Goal: Task Accomplishment & Management: Use online tool/utility

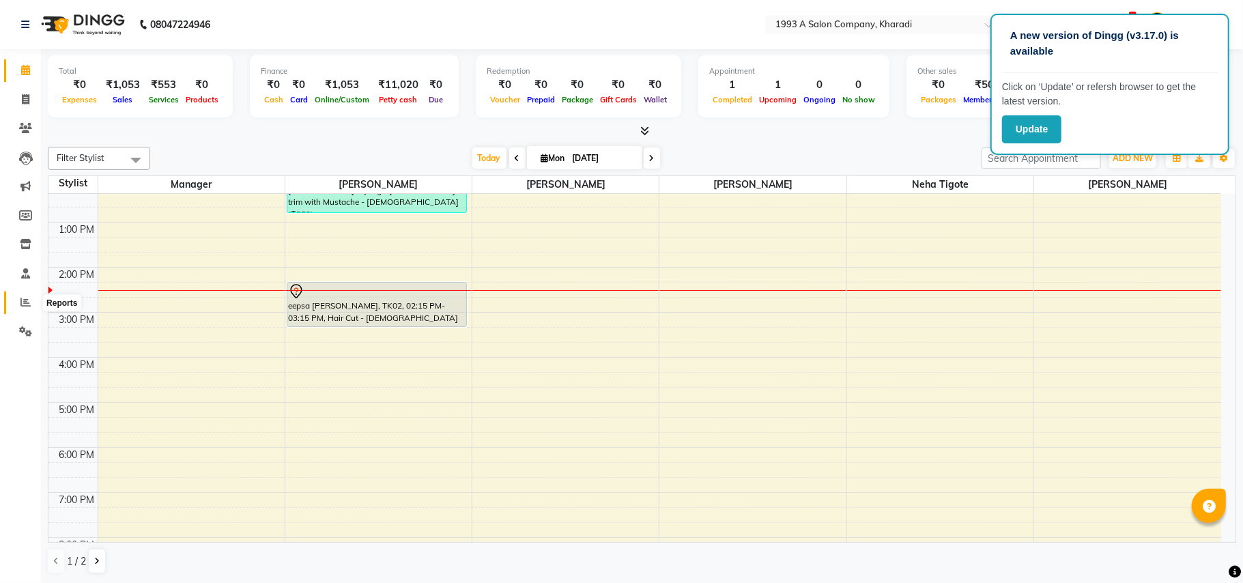
click at [20, 304] on icon at bounding box center [25, 302] width 10 height 10
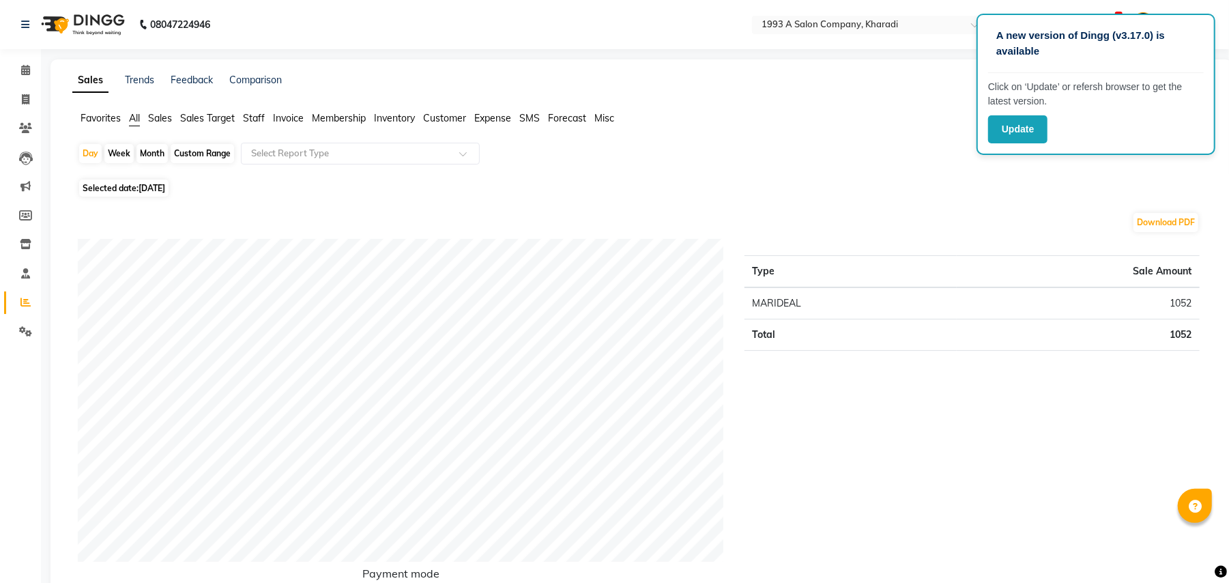
click at [154, 184] on span "[DATE]" at bounding box center [152, 188] width 27 height 10
select select "9"
select select "2025"
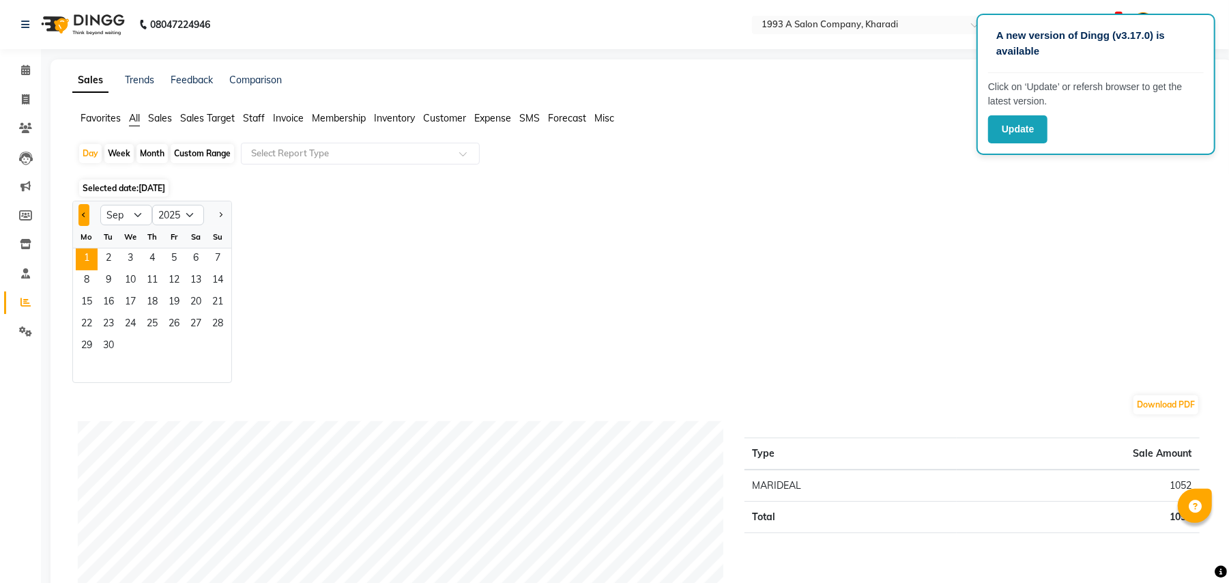
click at [82, 216] on button "Previous month" at bounding box center [83, 215] width 11 height 22
select select "8"
click at [211, 347] on span "31" at bounding box center [218, 347] width 22 height 22
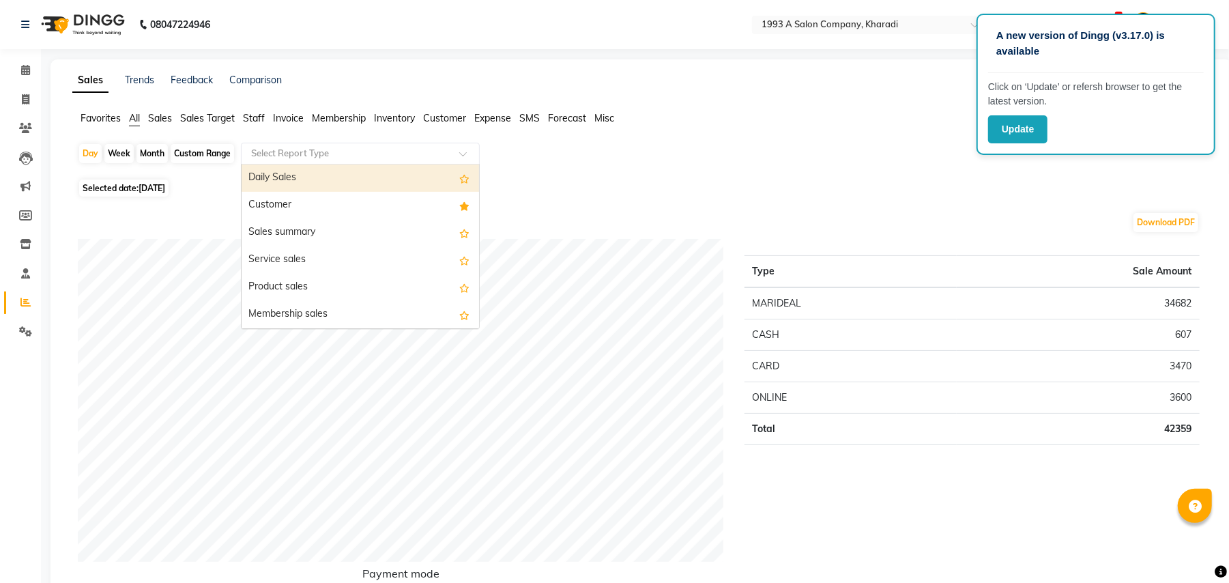
click at [467, 154] on span at bounding box center [467, 158] width 17 height 14
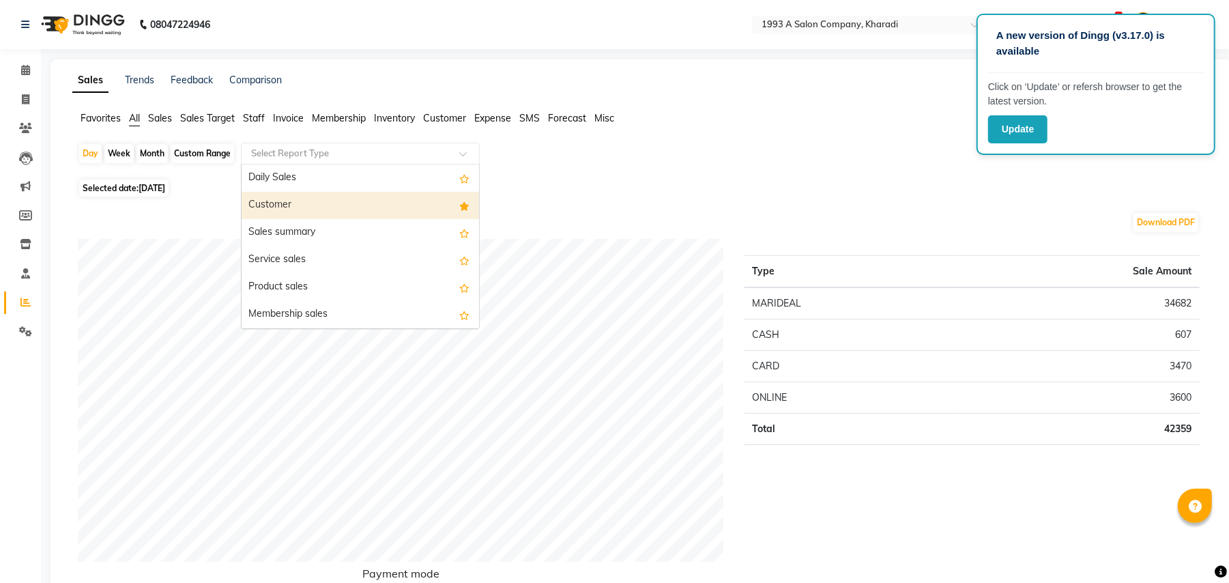
click at [399, 200] on div "Customer" at bounding box center [361, 205] width 238 height 27
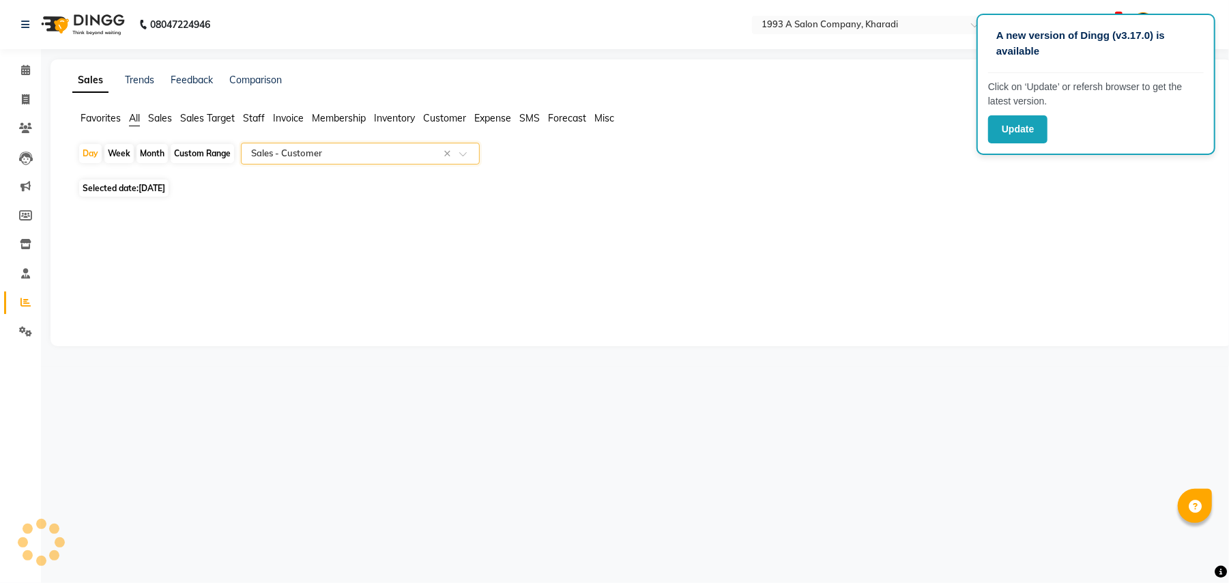
select select "full_report"
select select "csv"
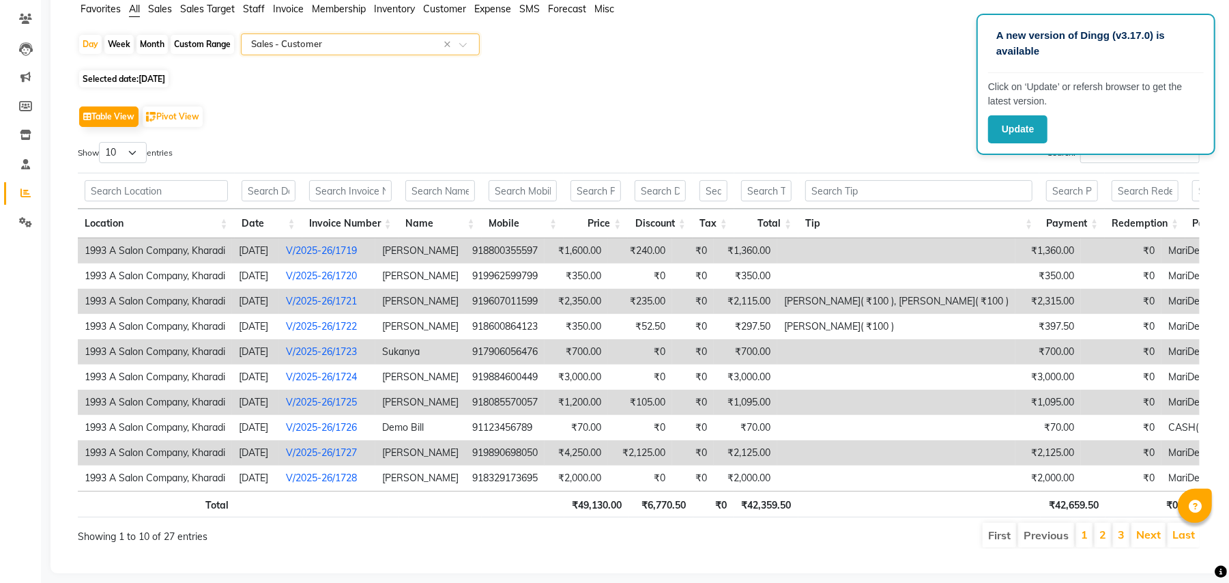
scroll to position [0, 159]
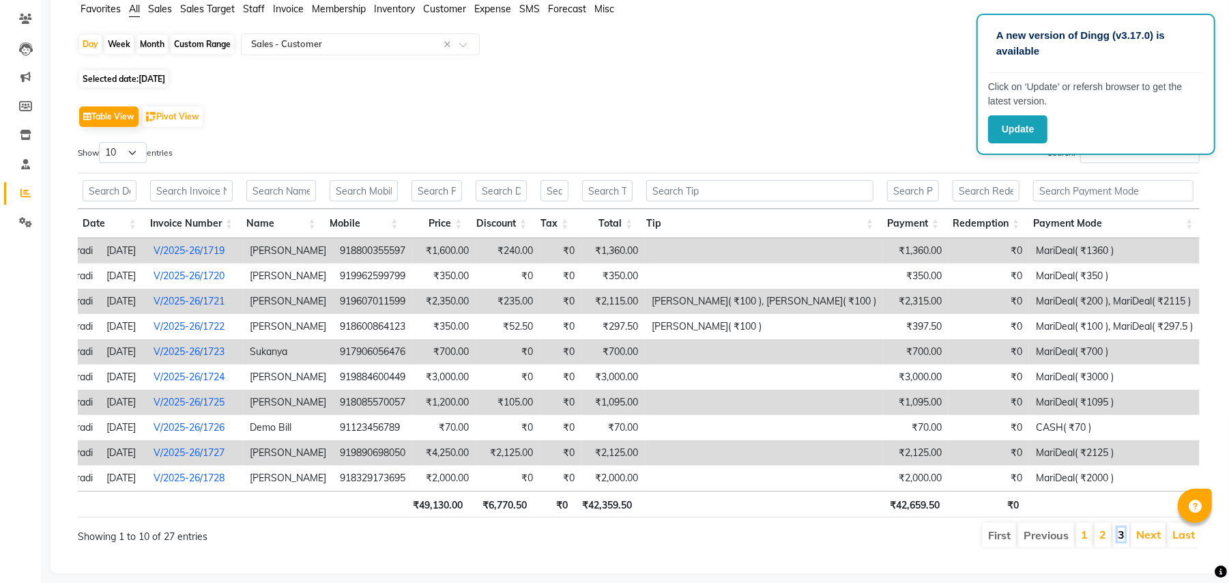
click at [1119, 541] on link "3" at bounding box center [1121, 535] width 7 height 14
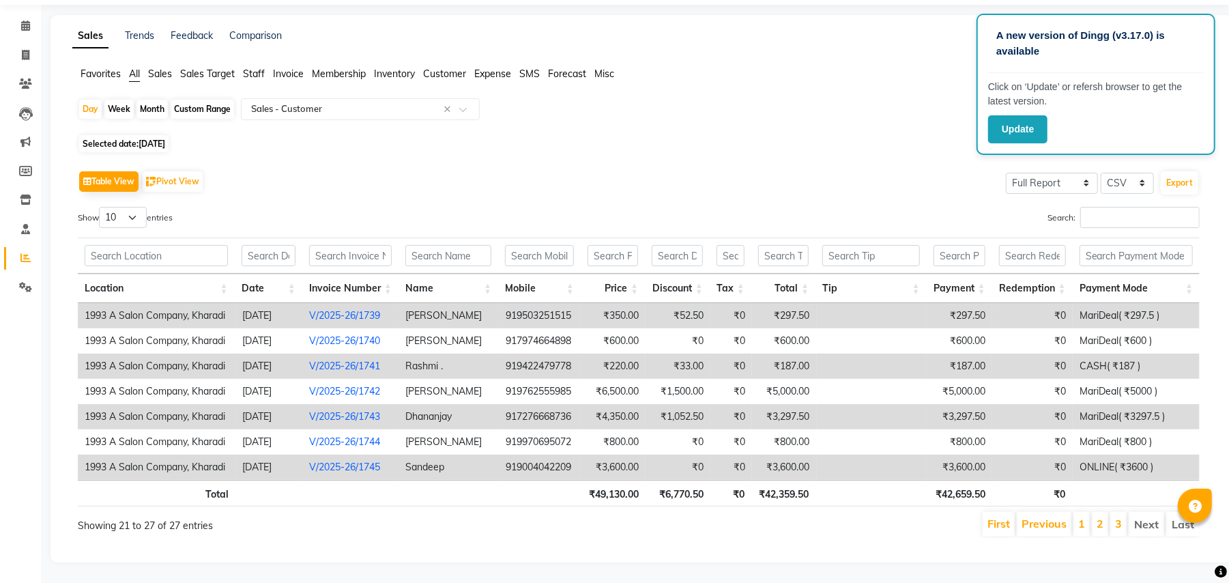
scroll to position [0, 0]
click at [1092, 512] on li "2" at bounding box center [1100, 524] width 16 height 25
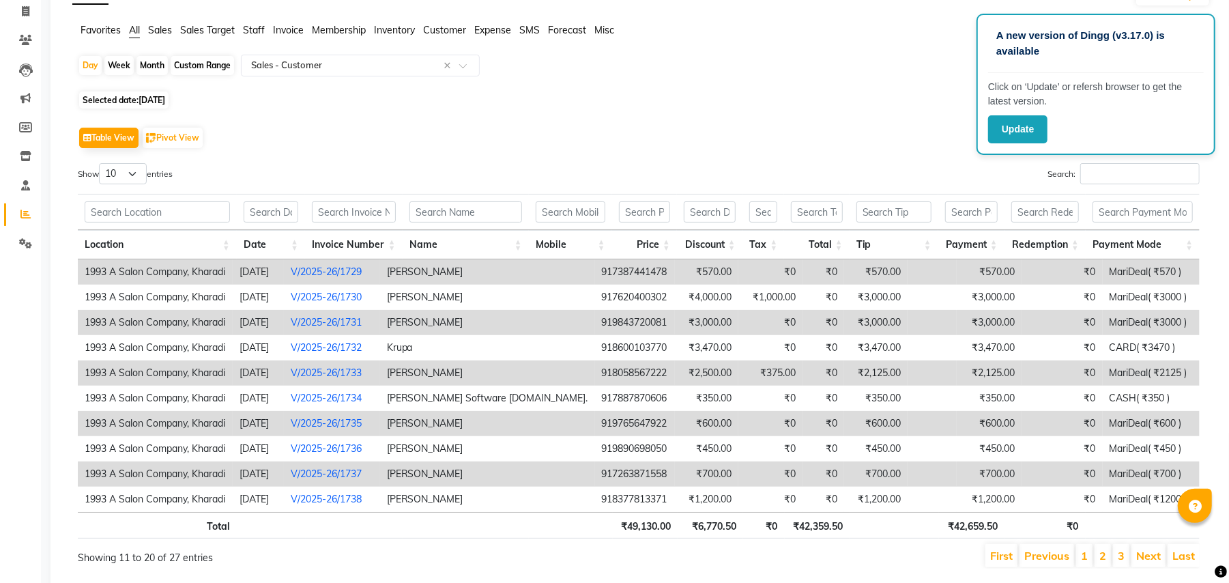
scroll to position [134, 0]
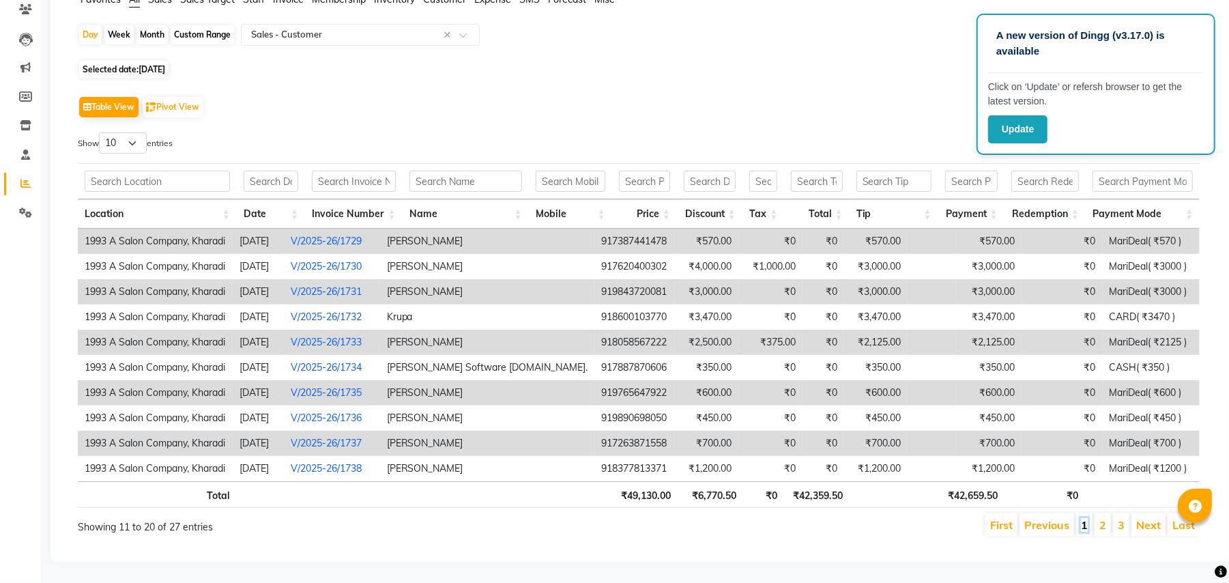
click at [1085, 518] on link "1" at bounding box center [1084, 525] width 7 height 14
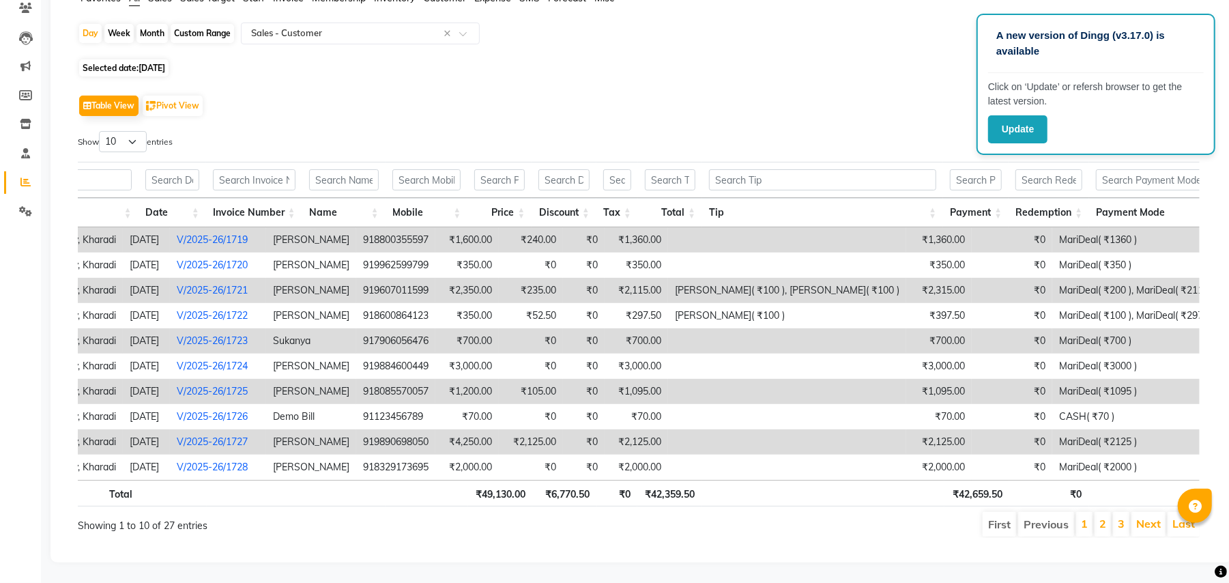
scroll to position [0, 0]
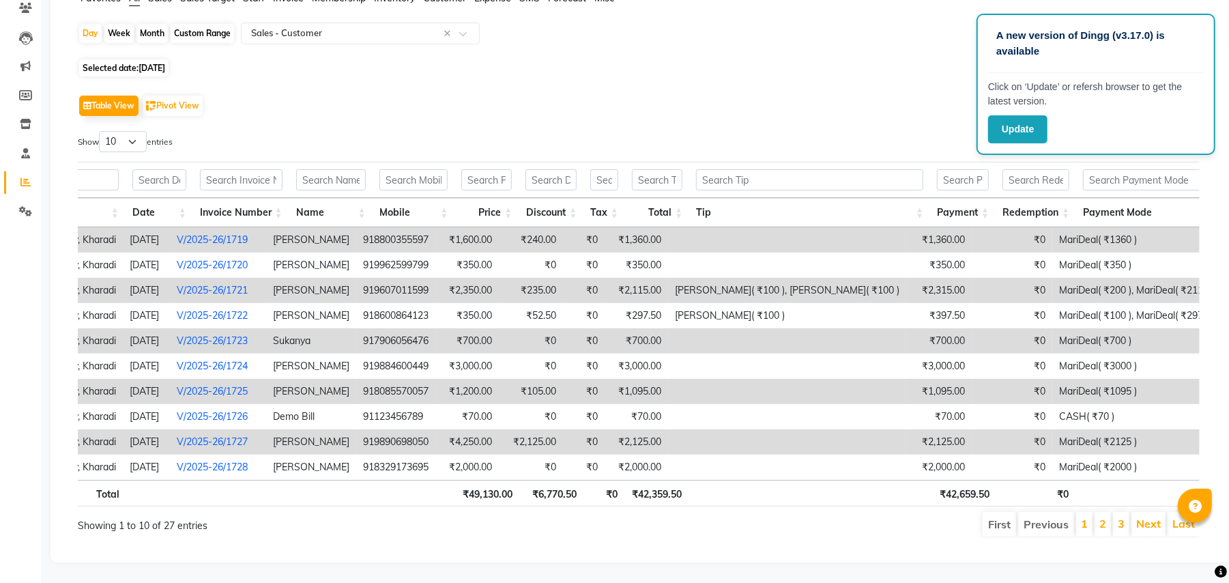
click at [906, 429] on td at bounding box center [787, 441] width 238 height 25
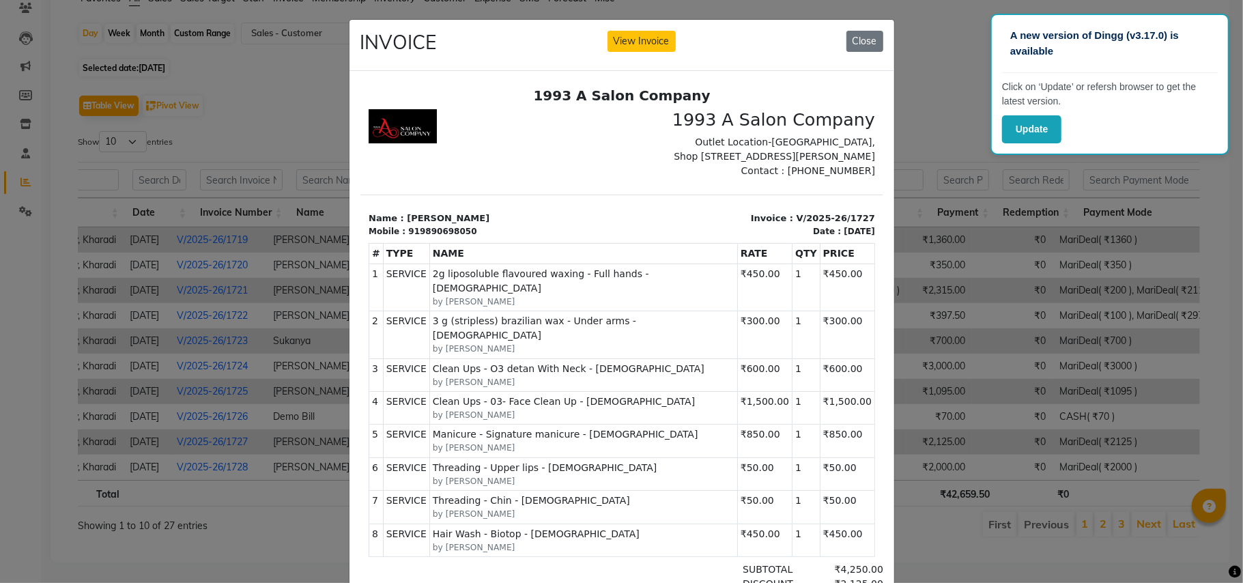
click at [908, 422] on ngb-modal-window "INVOICE View Invoice Close" at bounding box center [621, 291] width 1243 height 583
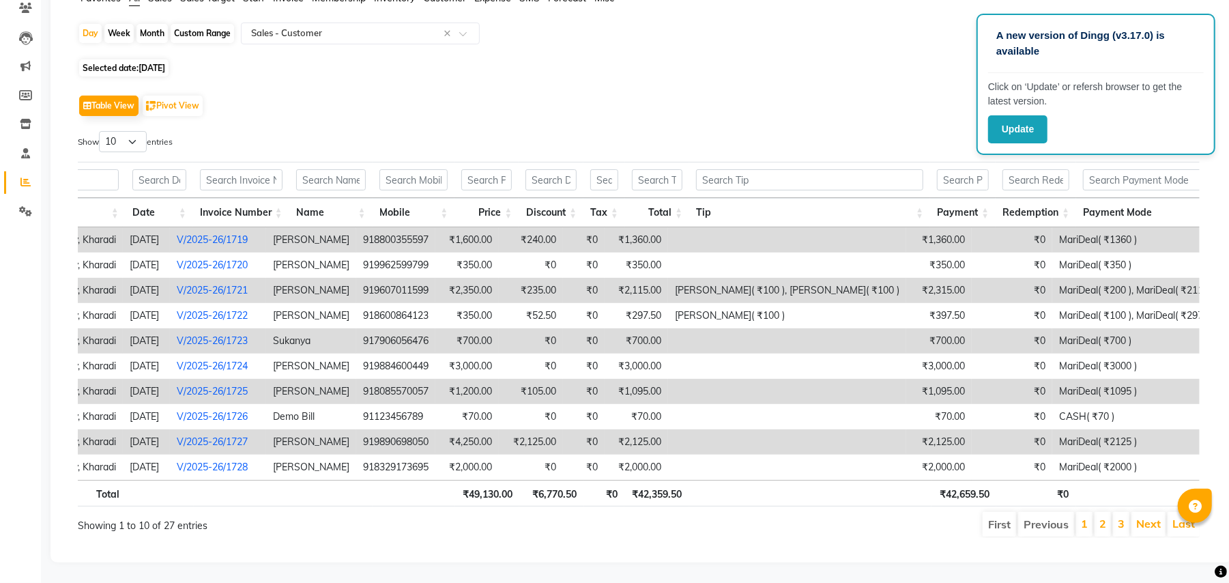
click at [840, 380] on td at bounding box center [787, 391] width 238 height 25
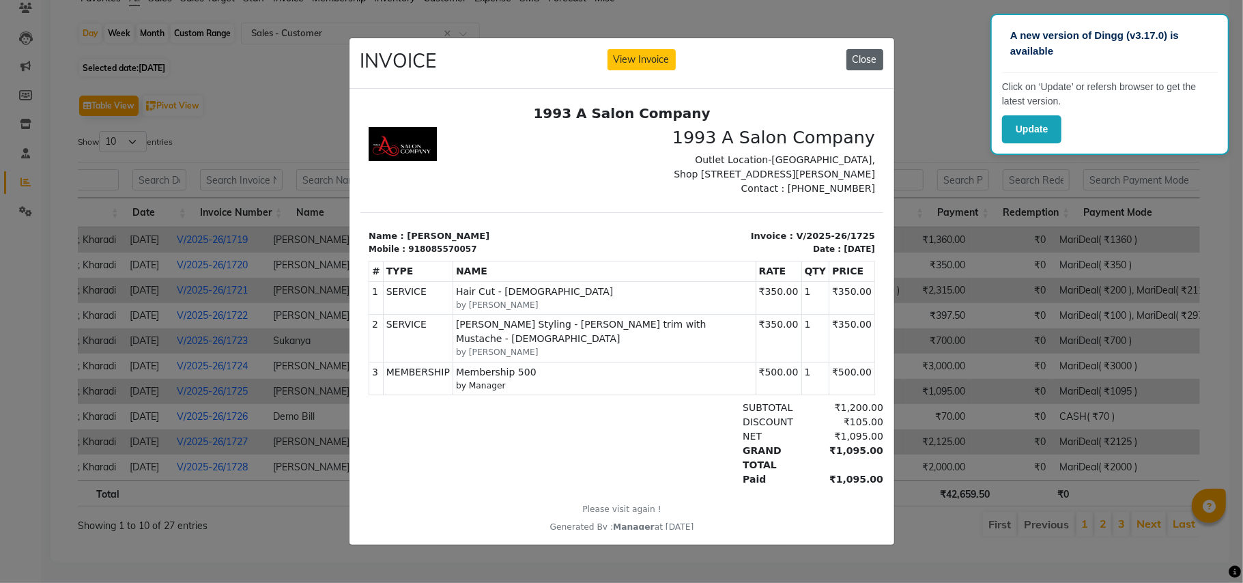
click at [861, 56] on button "Close" at bounding box center [864, 59] width 37 height 21
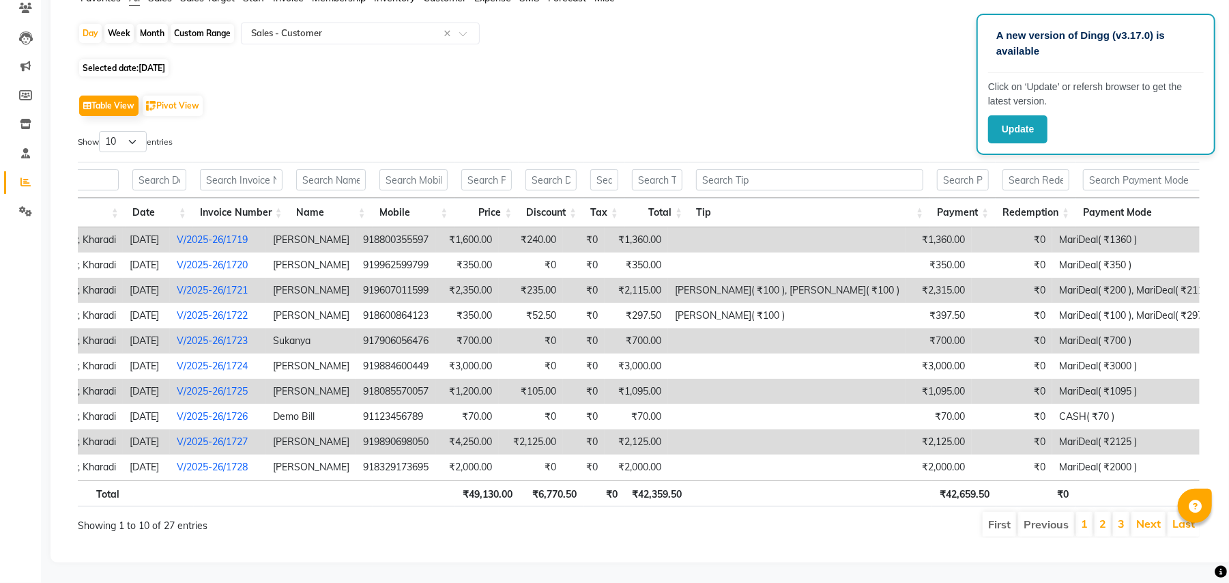
click at [714, 282] on td "Jasspreet Singh( ₹100 ), Deepa Waghamare( ₹100 )" at bounding box center [787, 290] width 238 height 25
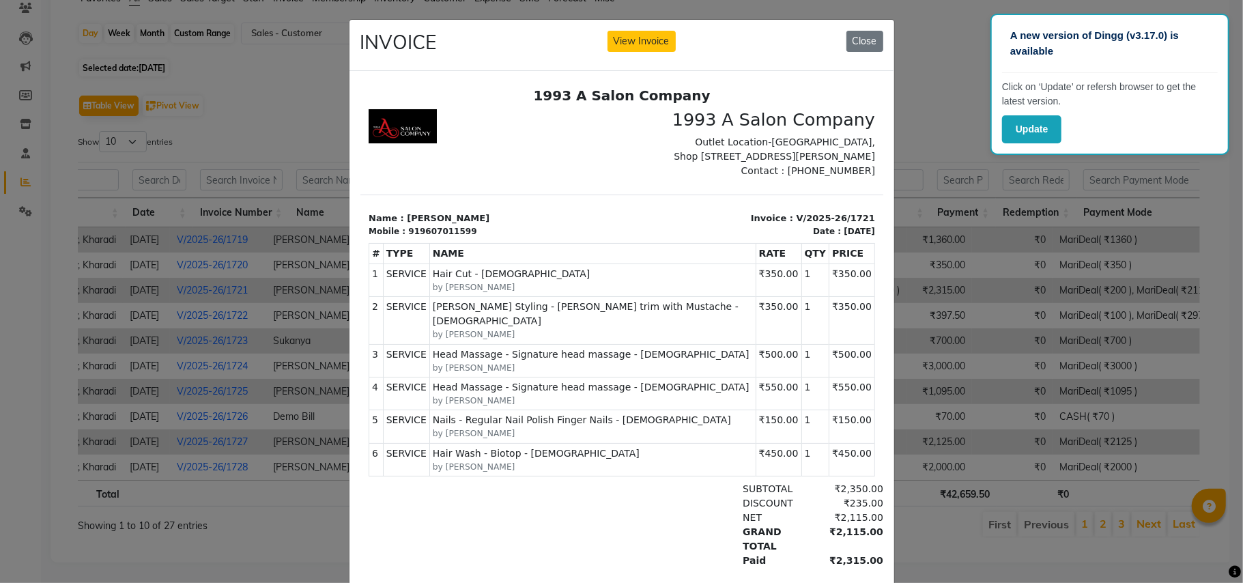
click at [855, 30] on div "INVOICE View Invoice Close" at bounding box center [621, 45] width 545 height 51
click at [857, 46] on button "Close" at bounding box center [864, 41] width 37 height 21
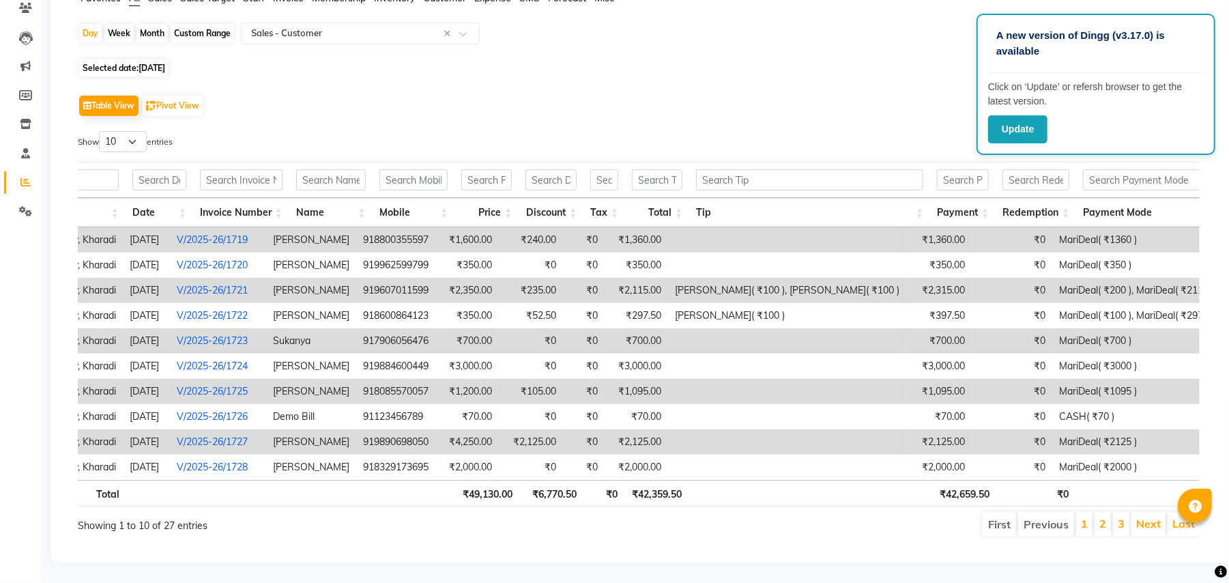
click at [727, 91] on div "Table View Pivot View Select Full Report Filtered Report Select CSV PDF Export" at bounding box center [639, 105] width 1122 height 29
click at [425, 61] on div "Selected date: 31-08-2025" at bounding box center [644, 68] width 1133 height 14
